Goal: Submit feedback/report problem

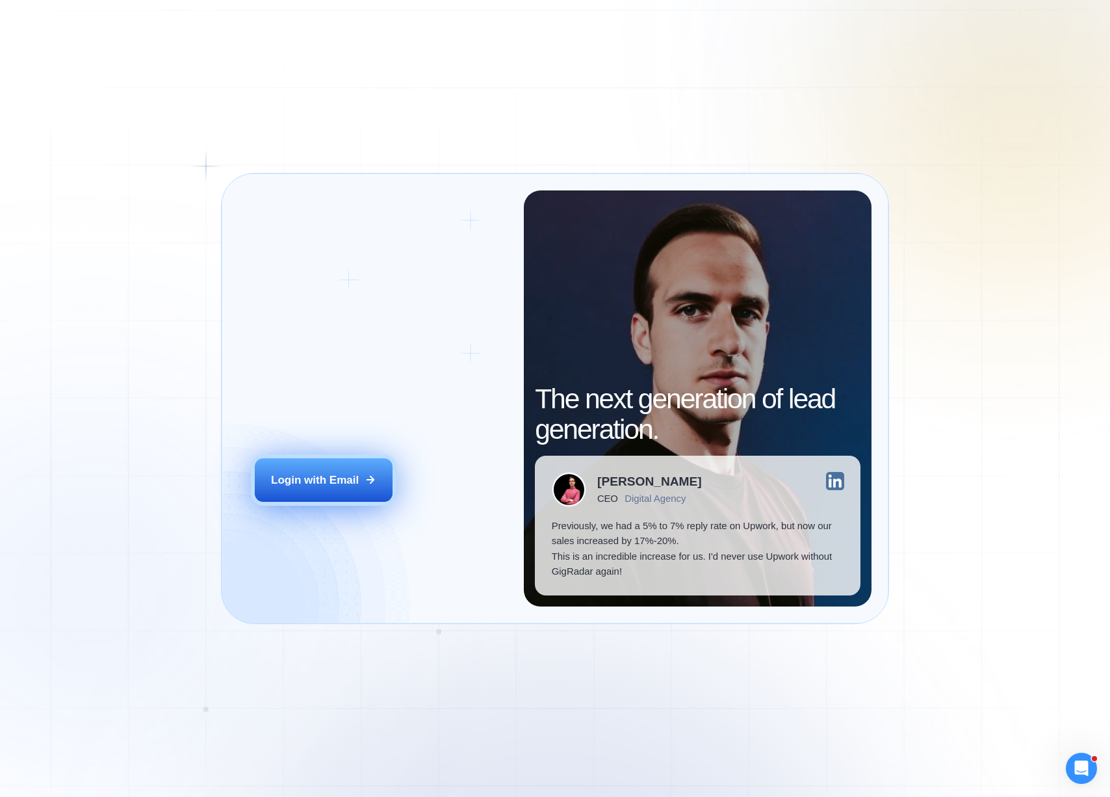
click at [304, 497] on button "Login with Email" at bounding box center [323, 479] width 137 height 43
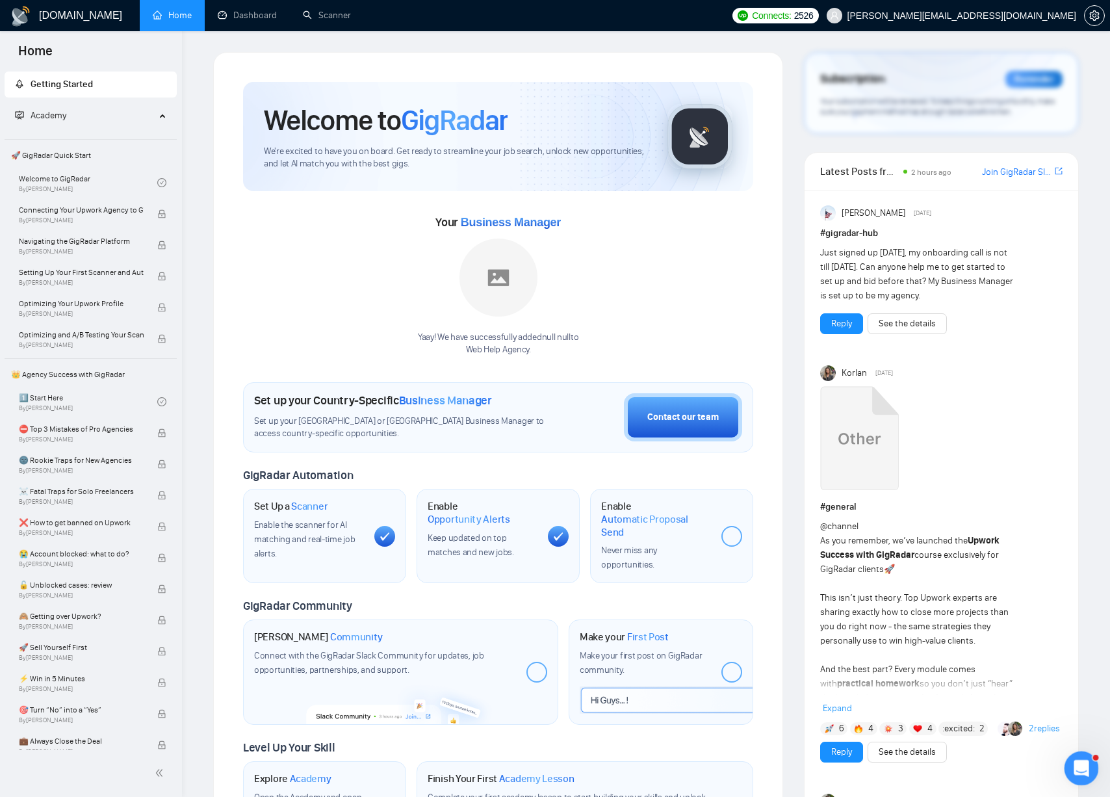
click at [1081, 762] on icon "Открыть службу сообщений Intercom" at bounding box center [1079, 766] width 21 height 21
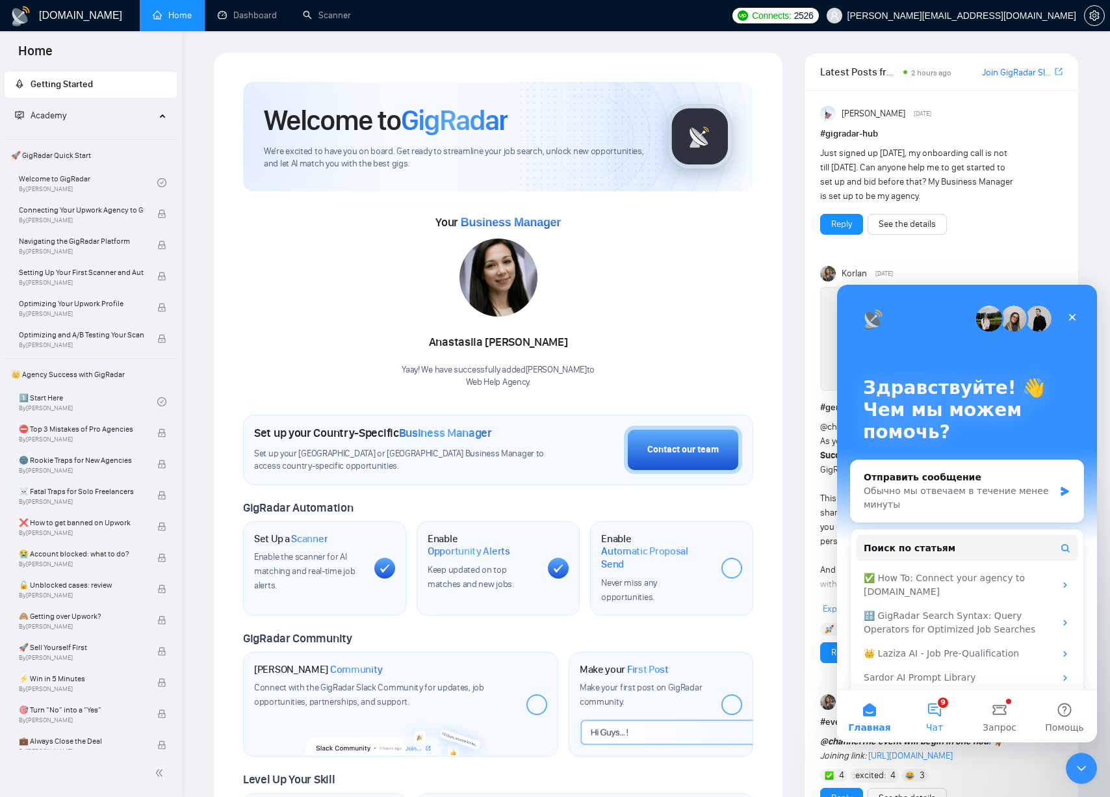
click at [941, 726] on span "Чат" at bounding box center [934, 727] width 17 height 9
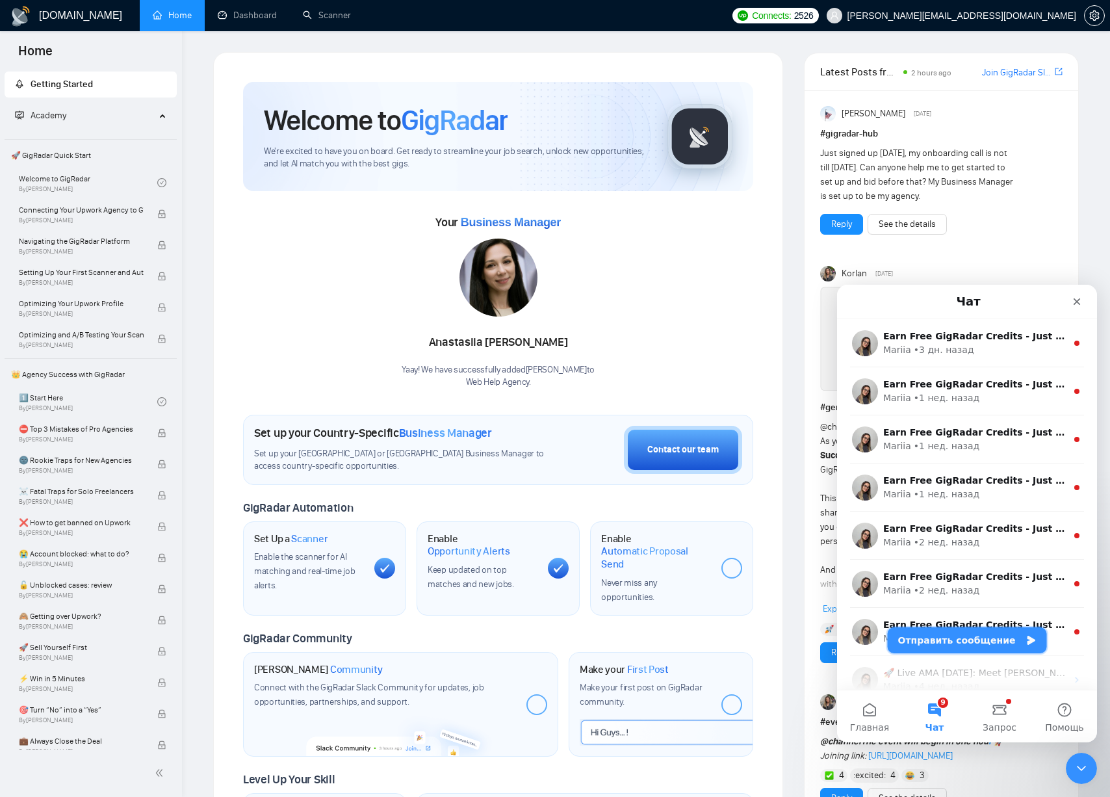
click at [963, 631] on button "Отправить сообщение" at bounding box center [967, 640] width 159 height 26
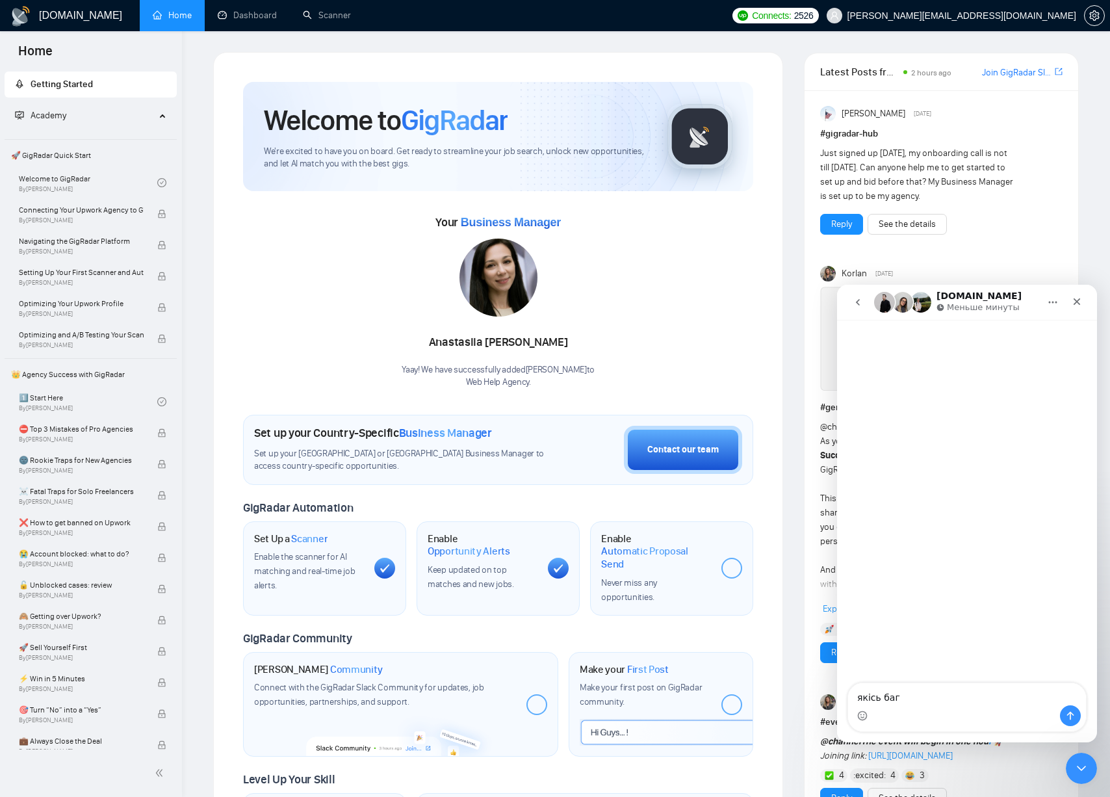
type textarea "якісь баги"
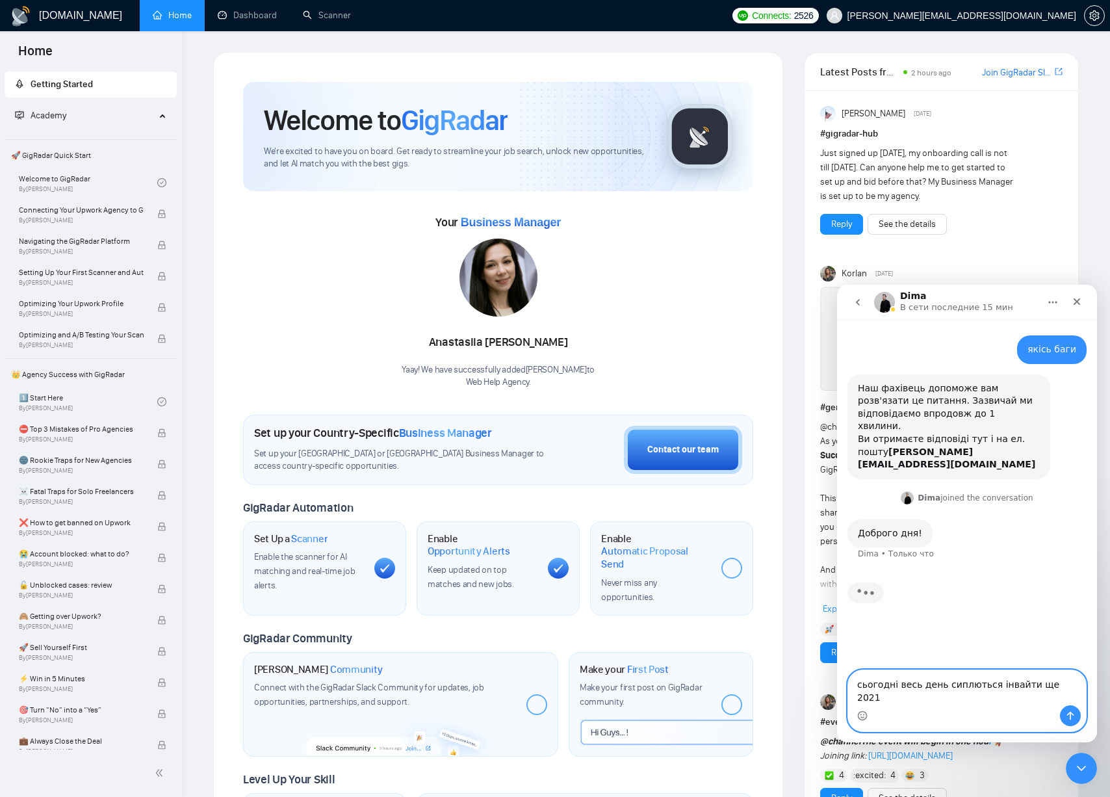
type textarea "сьогодні весь день сиплються інвайти ще 2021"
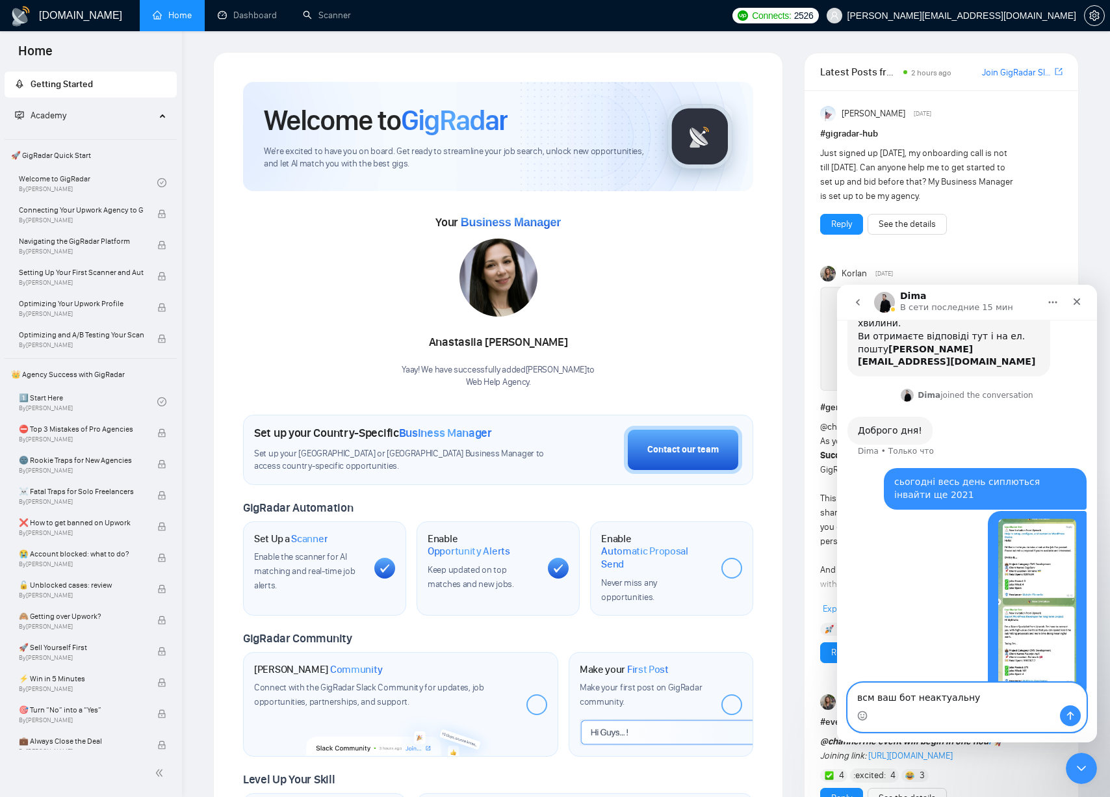
scroll to position [109, 0]
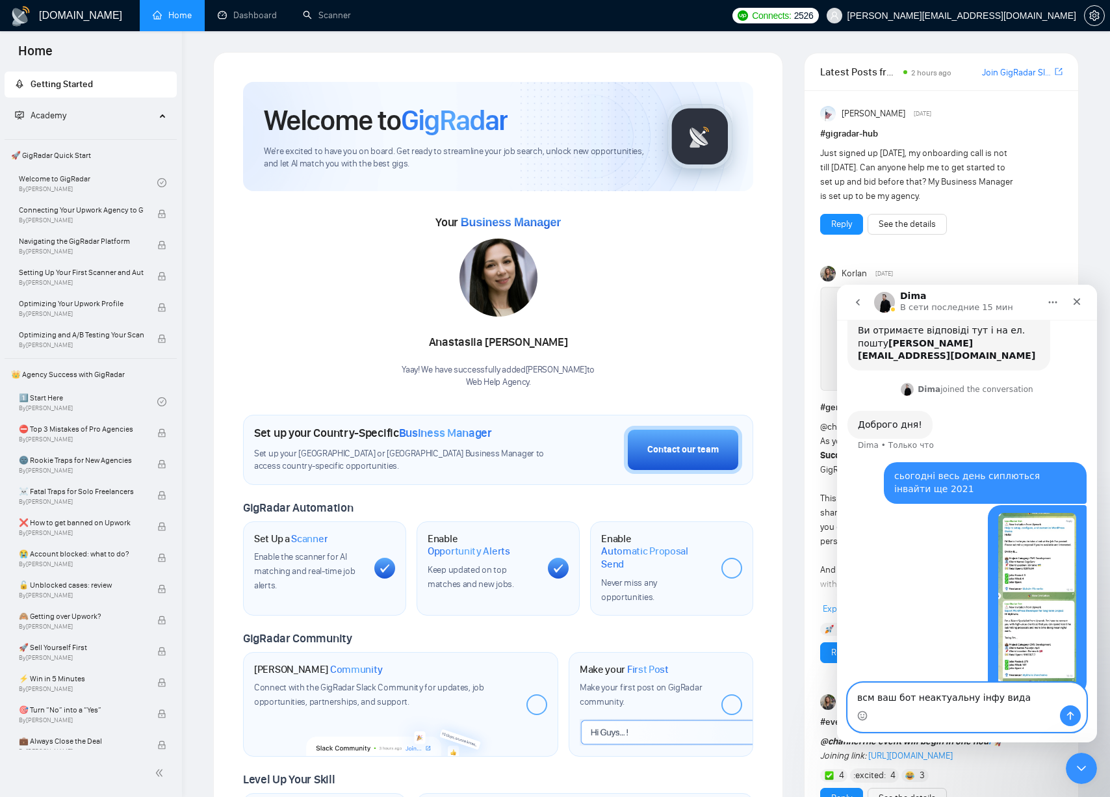
type textarea "всм ваш бот неактуальну інфу видає"
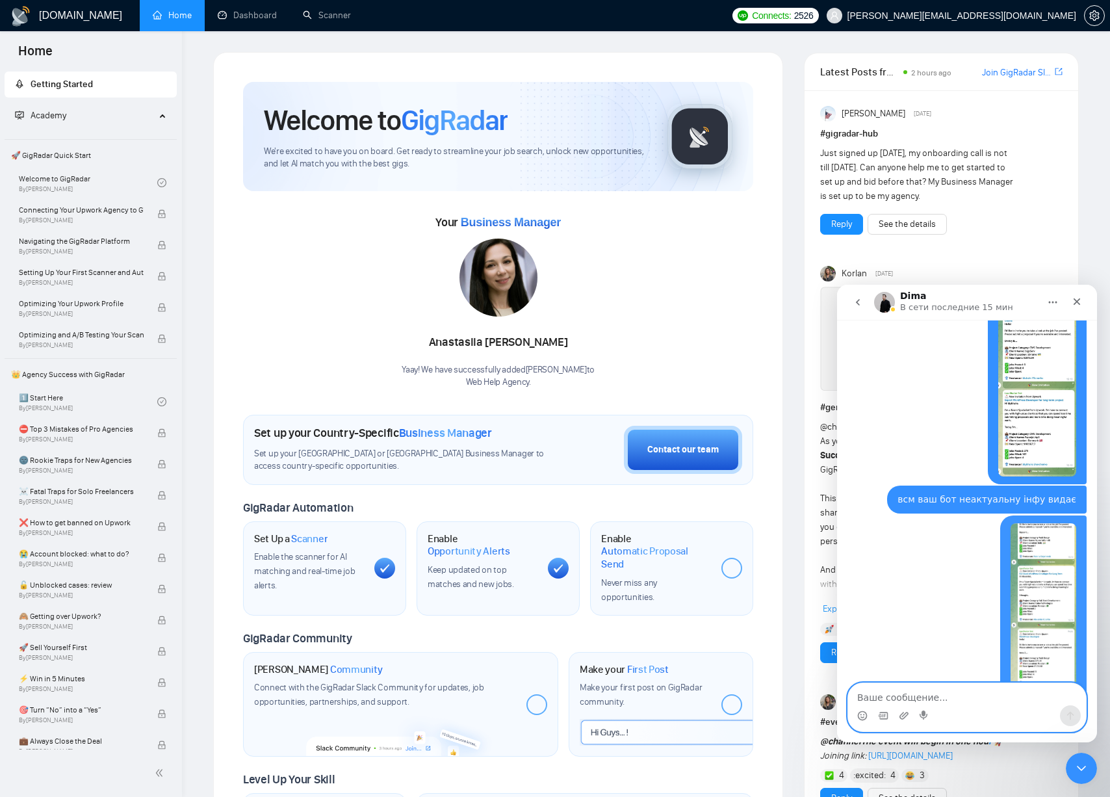
scroll to position [330, 0]
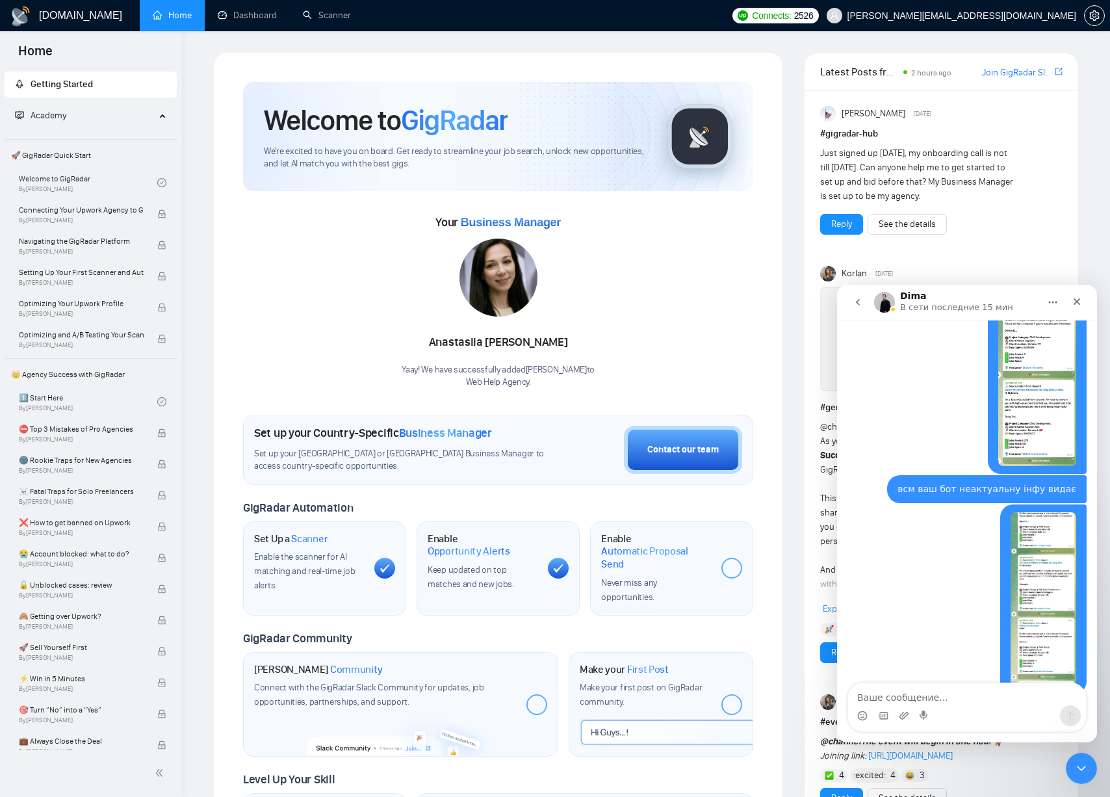
drag, startPoint x: 945, startPoint y: 718, endPoint x: 963, endPoint y: 702, distance: 23.5
click at [945, 717] on div "Мессенджер Intercom" at bounding box center [967, 715] width 238 height 21
click at [975, 692] on textarea "Ваше сообщение..." at bounding box center [967, 694] width 238 height 22
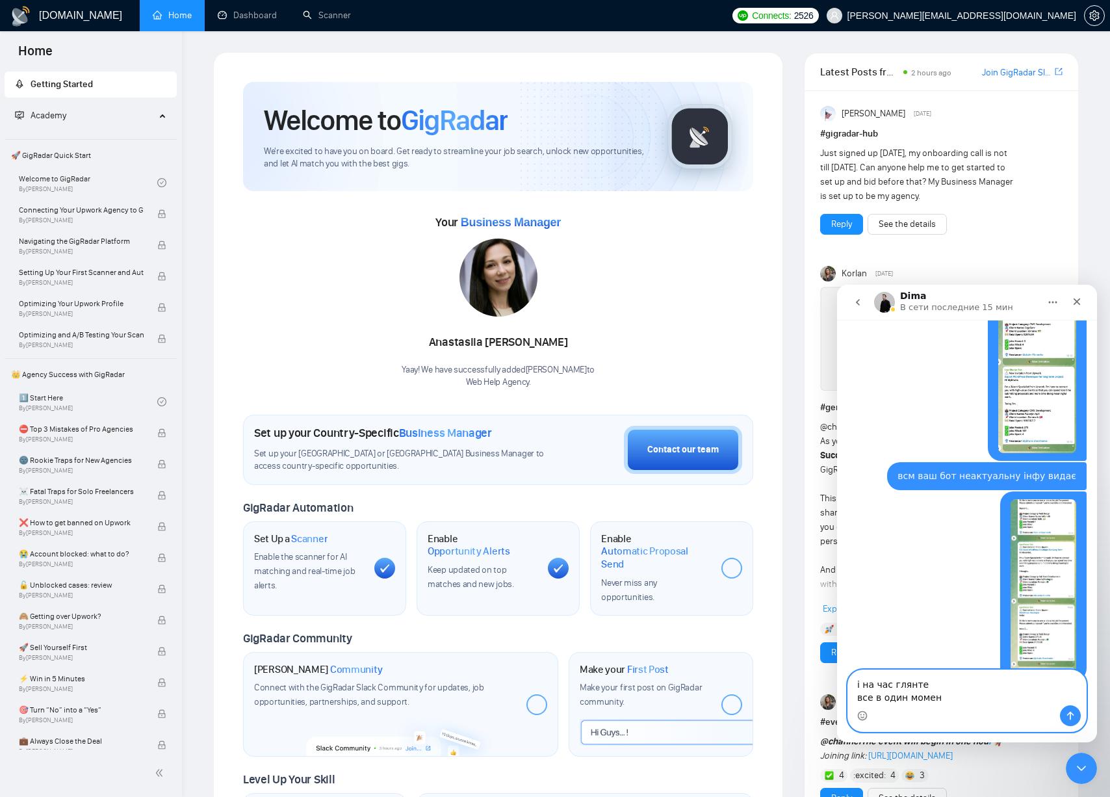
type textarea "і на час глянте все в один момент"
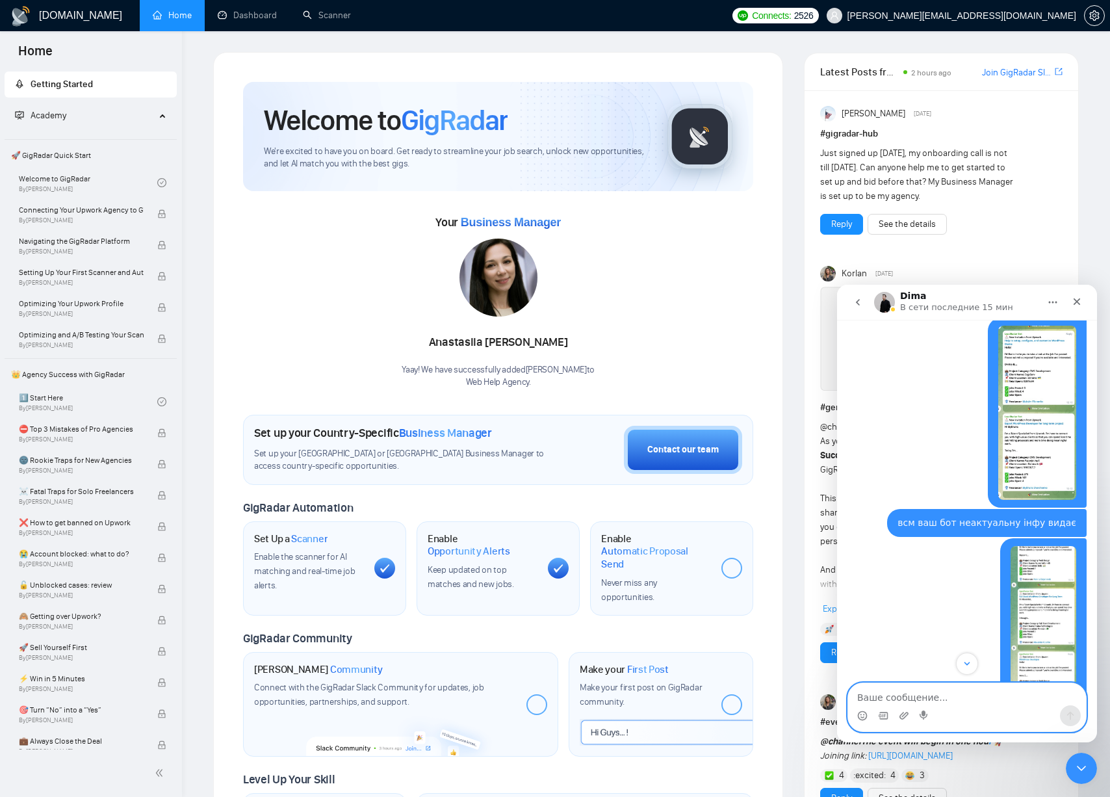
scroll to position [462, 0]
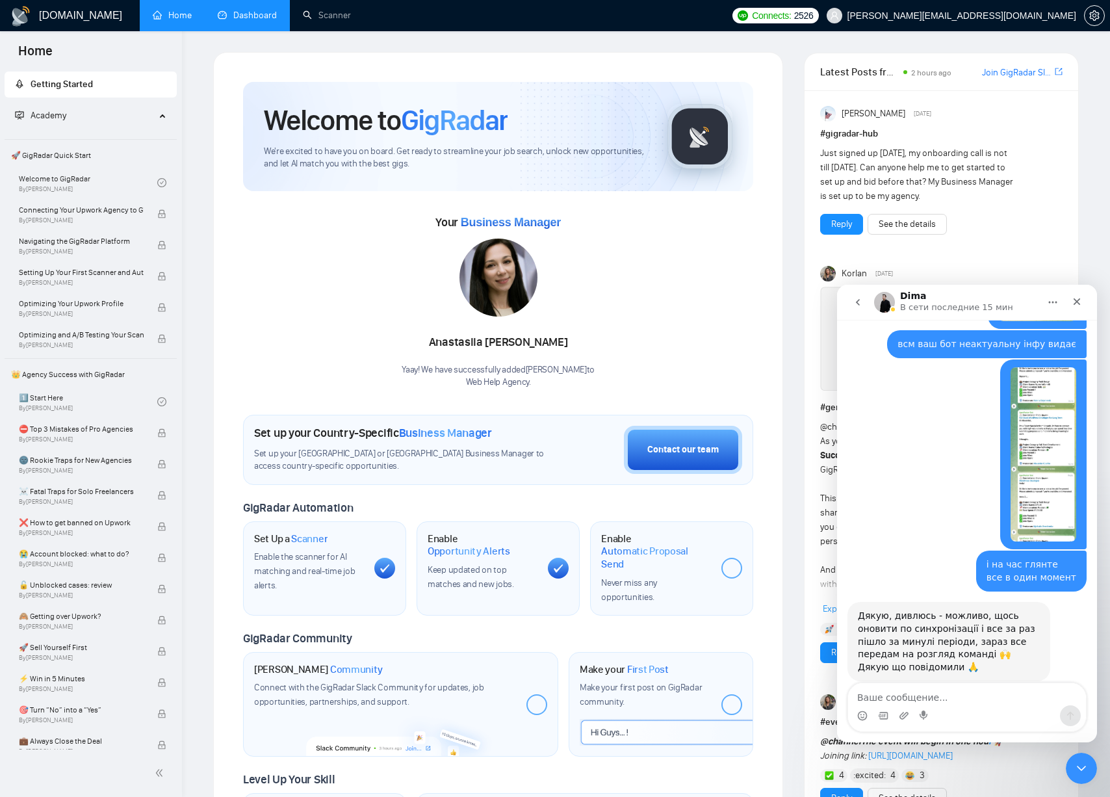
click at [241, 10] on link "Dashboard" at bounding box center [247, 15] width 59 height 11
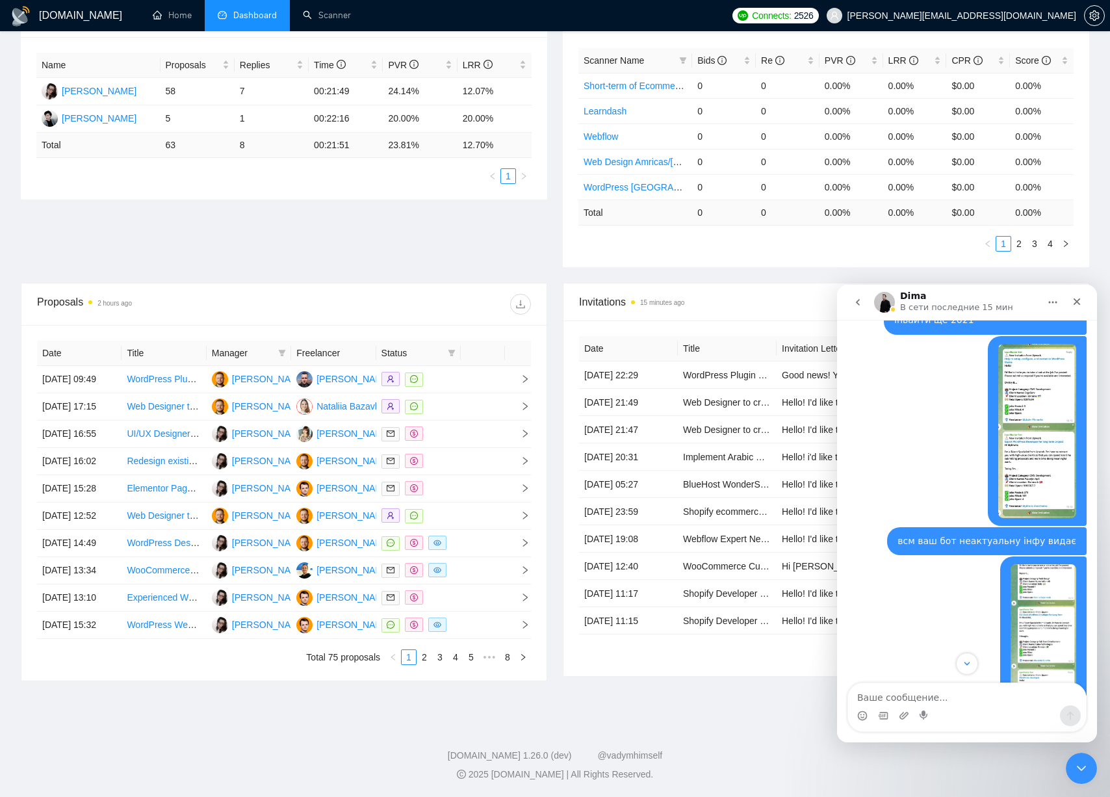
scroll to position [462, 0]
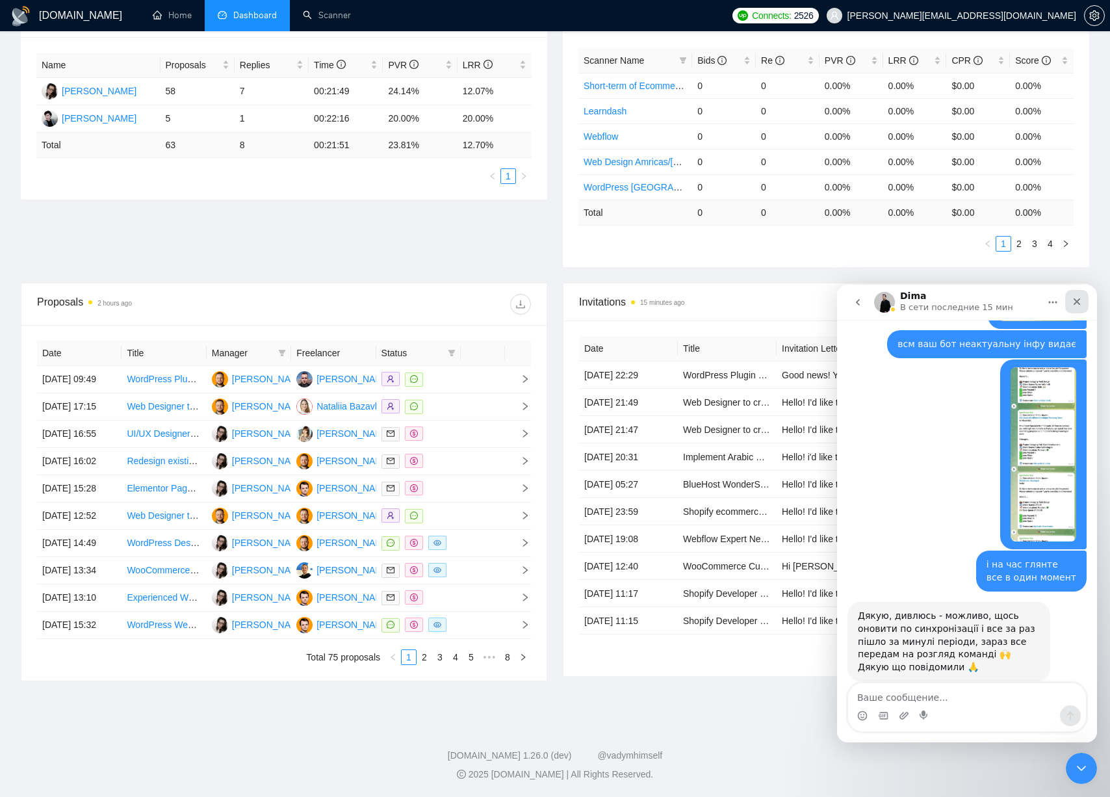
click at [1076, 302] on icon "Закрыть" at bounding box center [1077, 301] width 7 height 7
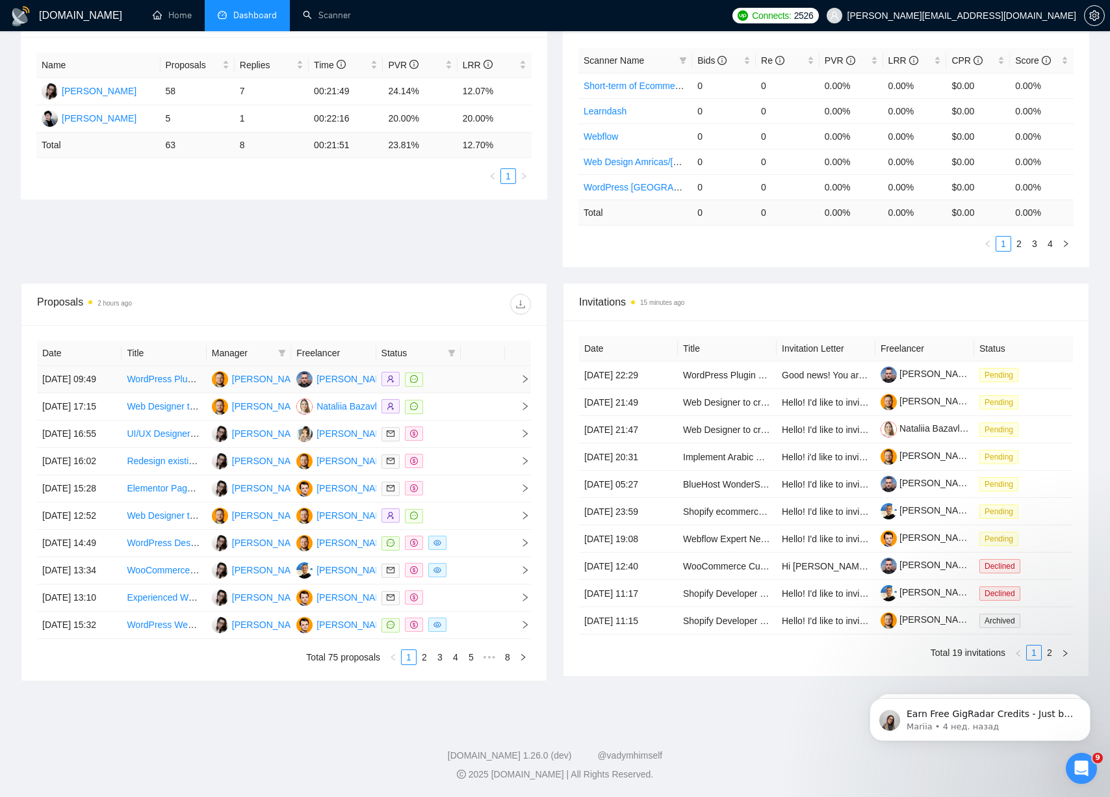
scroll to position [0, 0]
